Goal: Task Accomplishment & Management: Use online tool/utility

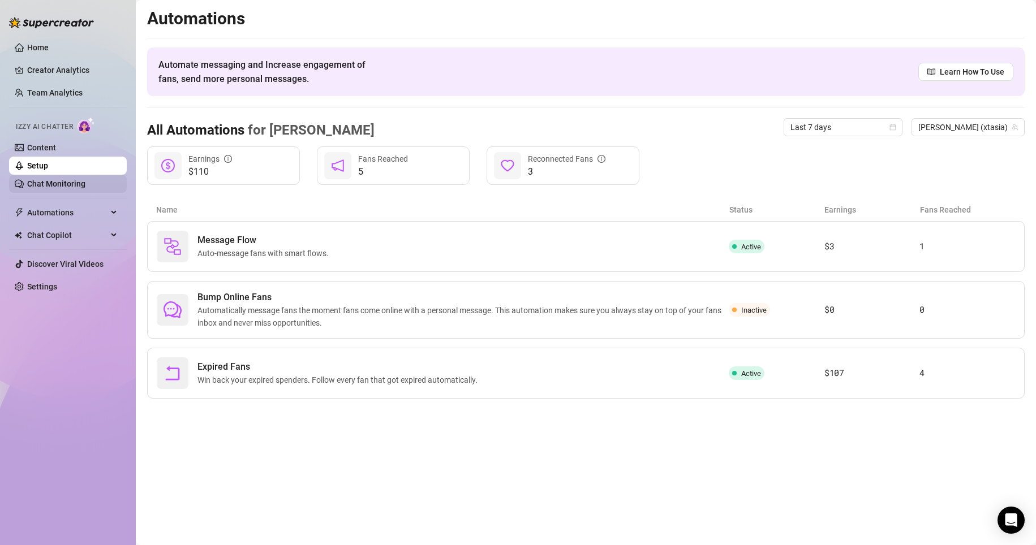
click at [70, 181] on link "Chat Monitoring" at bounding box center [56, 183] width 58 height 9
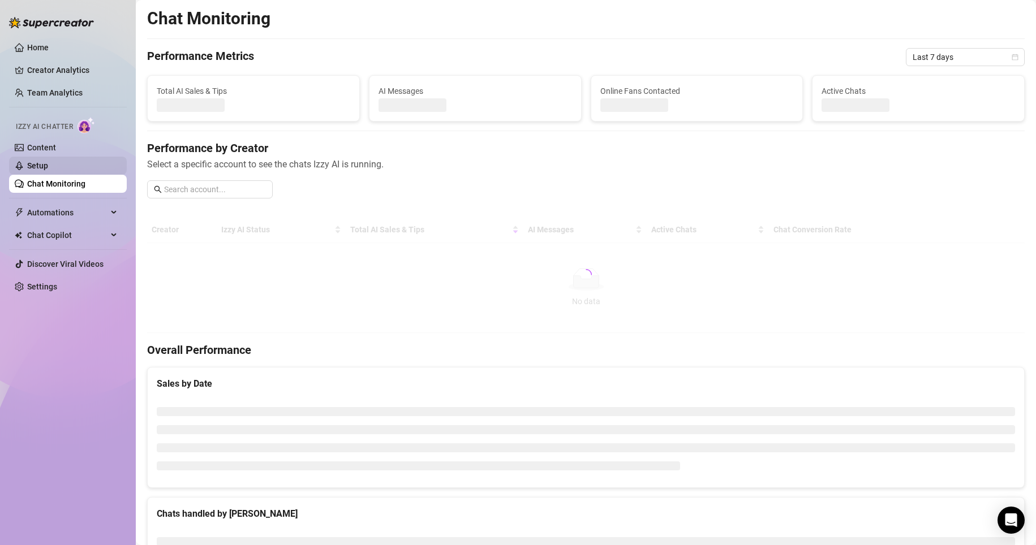
click at [48, 161] on link "Setup" at bounding box center [37, 165] width 21 height 9
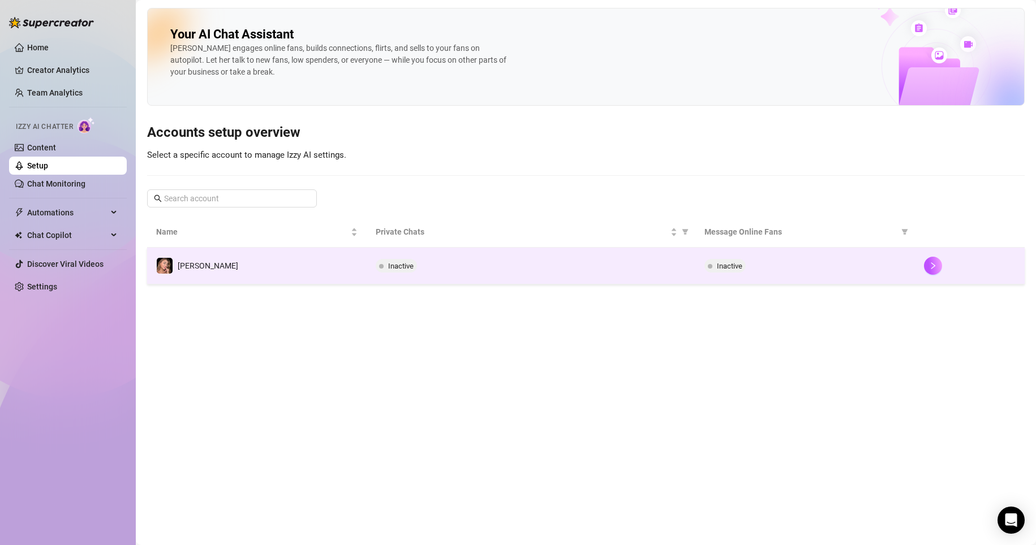
click at [725, 269] on span "Inactive" at bounding box center [729, 266] width 25 height 8
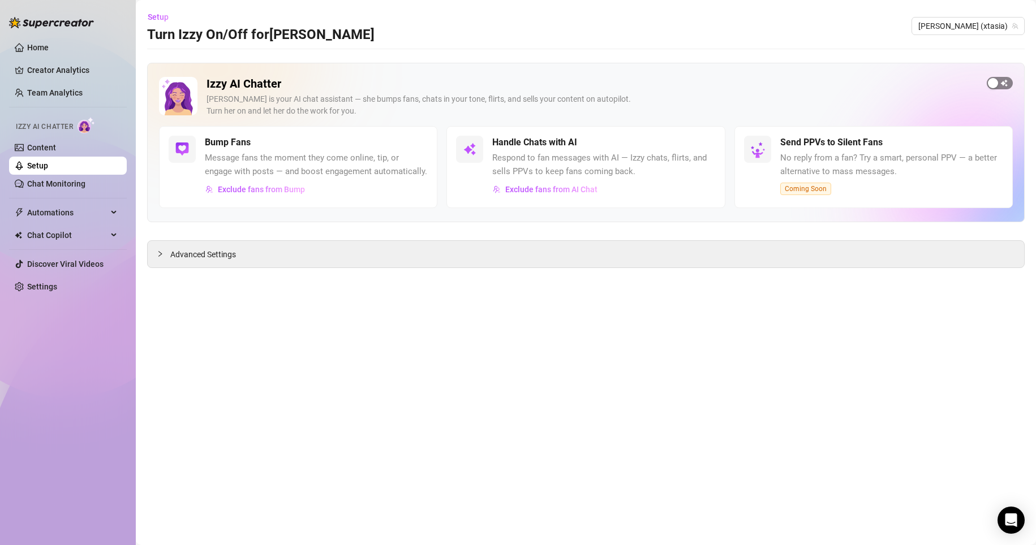
click at [1000, 81] on button "button" at bounding box center [999, 83] width 26 height 12
